Goal: Task Accomplishment & Management: Manage account settings

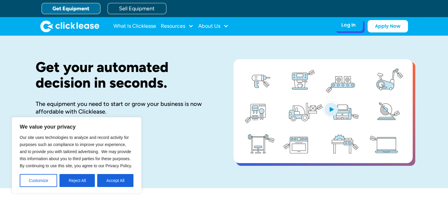
click at [351, 26] on div "Log In" at bounding box center [349, 25] width 14 height 6
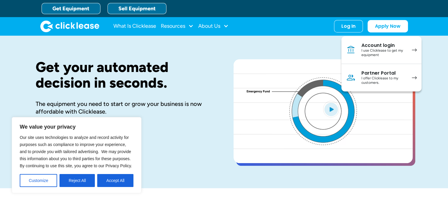
click at [145, 8] on link "Sell Equipment" at bounding box center [137, 8] width 59 height 11
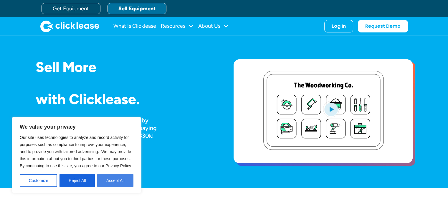
click at [123, 182] on button "Accept All" at bounding box center [115, 180] width 36 height 13
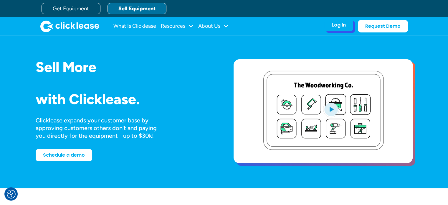
click at [340, 23] on div "Log In" at bounding box center [339, 25] width 14 height 6
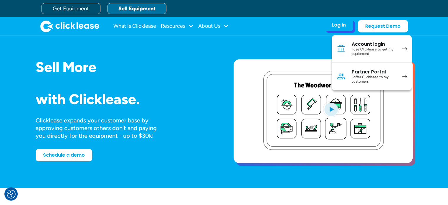
click at [376, 77] on div "I offer Clicklease to my customers." at bounding box center [374, 79] width 44 height 9
